Goal: Check status: Check status

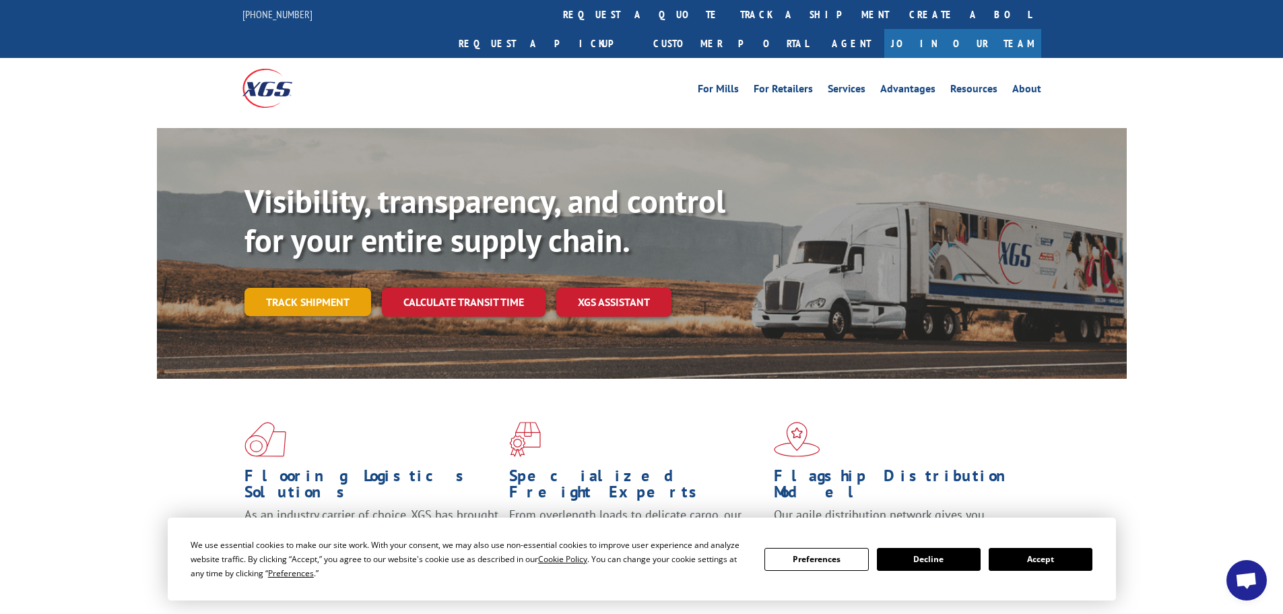
click at [333, 288] on link "Track shipment" at bounding box center [307, 302] width 127 height 28
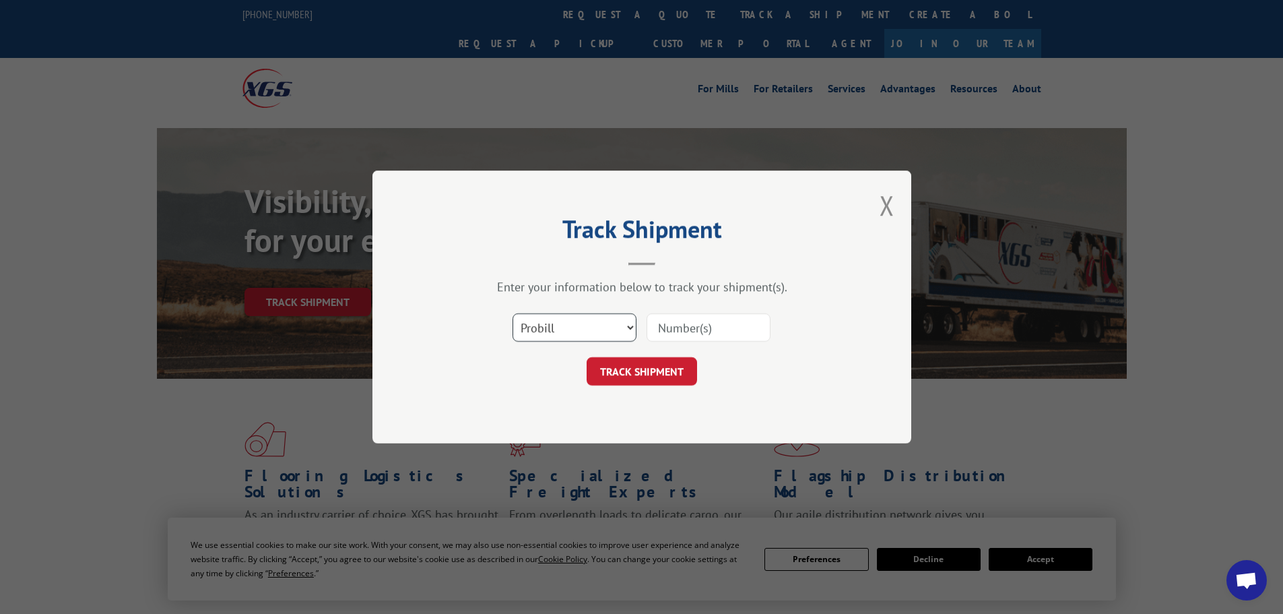
click at [608, 319] on select "Select category... Probill BOL PO" at bounding box center [575, 327] width 124 height 28
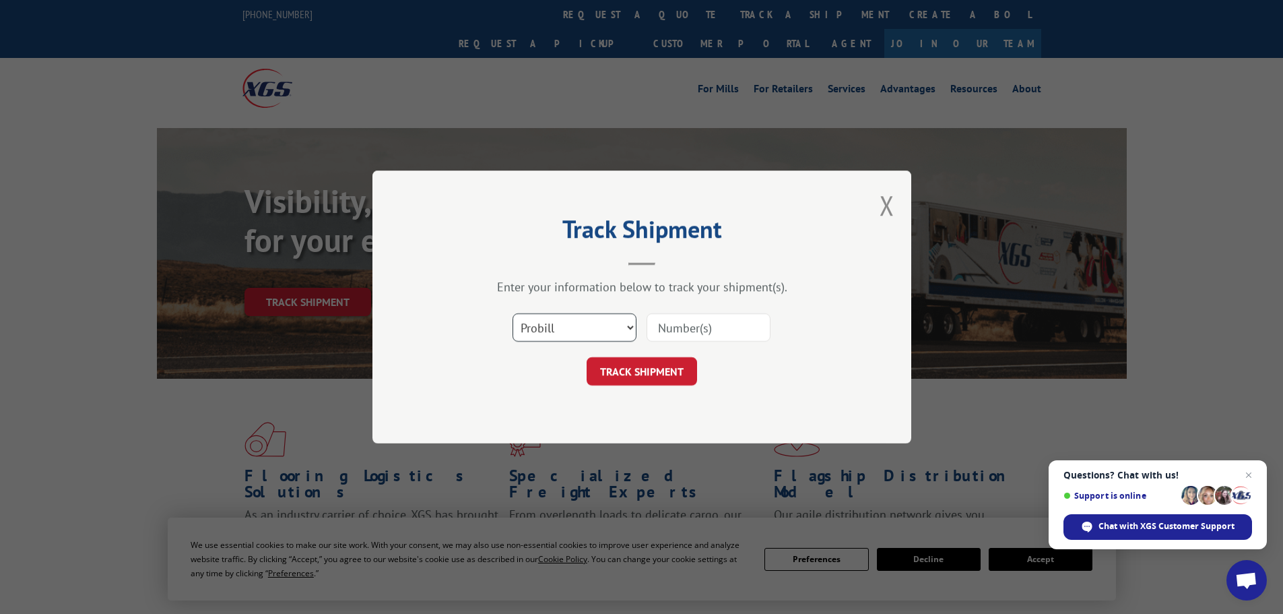
select select "bol"
click at [513, 313] on select "Select category... Probill BOL PO" at bounding box center [575, 327] width 124 height 28
click at [669, 320] on input at bounding box center [709, 327] width 124 height 28
paste input "5549116"
type input "5549116"
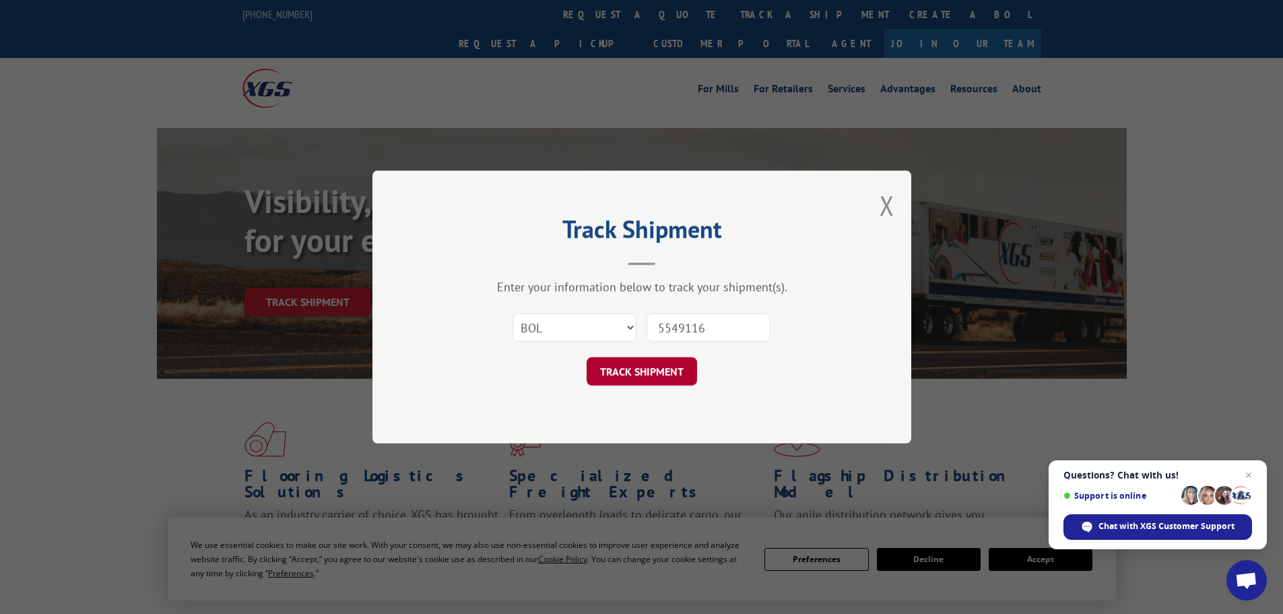
click at [644, 378] on button "TRACK SHIPMENT" at bounding box center [642, 371] width 110 height 28
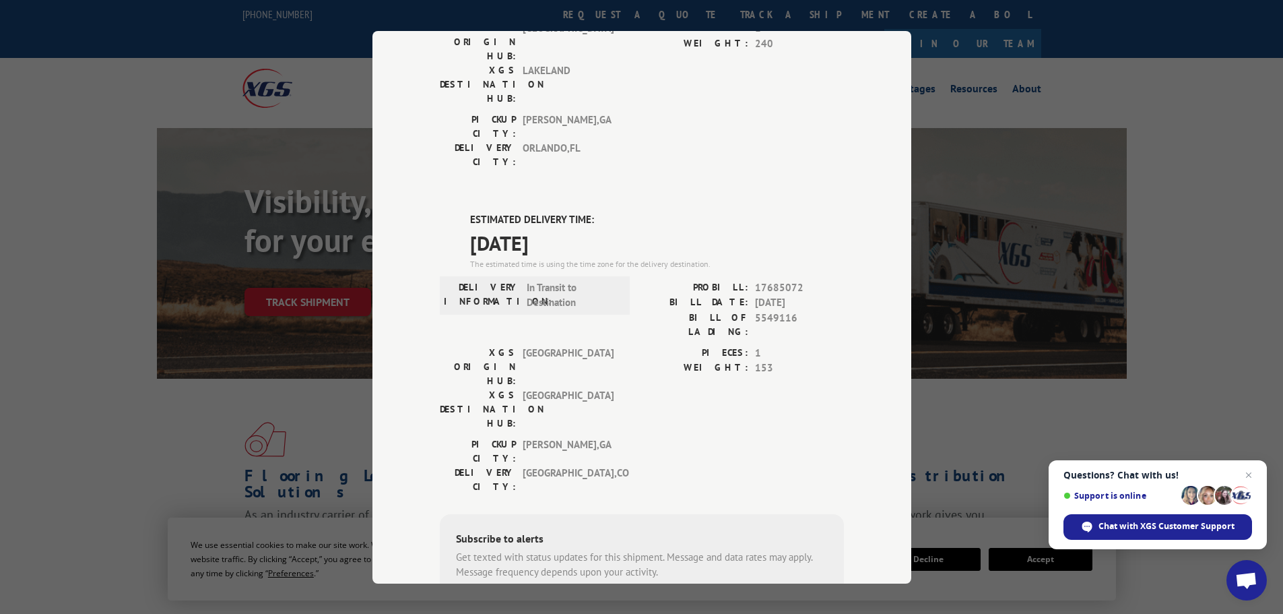
scroll to position [269, 0]
